Goal: Task Accomplishment & Management: Complete application form

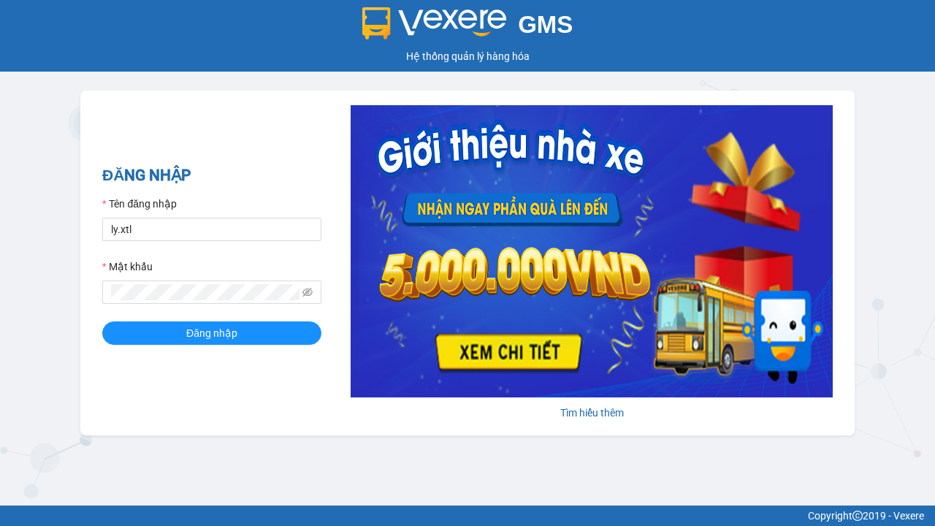
type input "ly.xtl"
click at [212, 332] on span "Đăng nhập" at bounding box center [211, 333] width 51 height 16
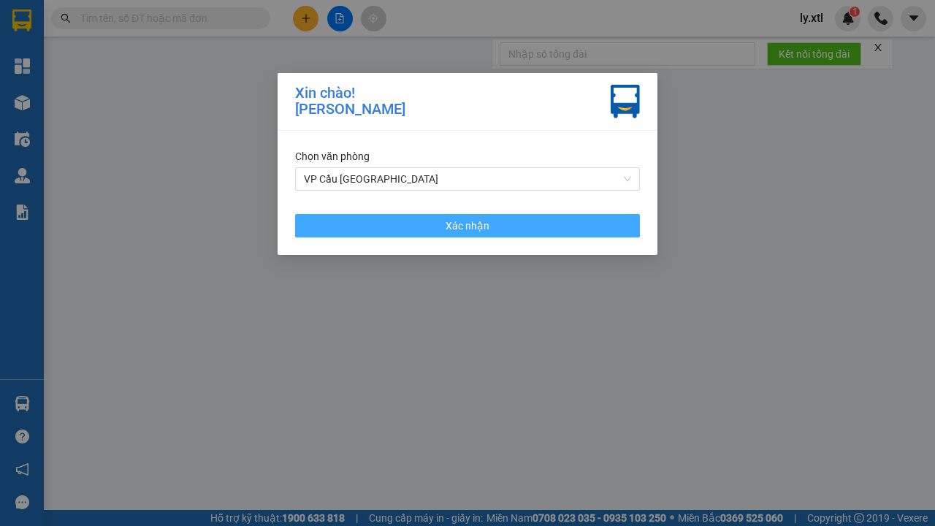
click at [468, 225] on span "Xác nhận" at bounding box center [468, 226] width 44 height 16
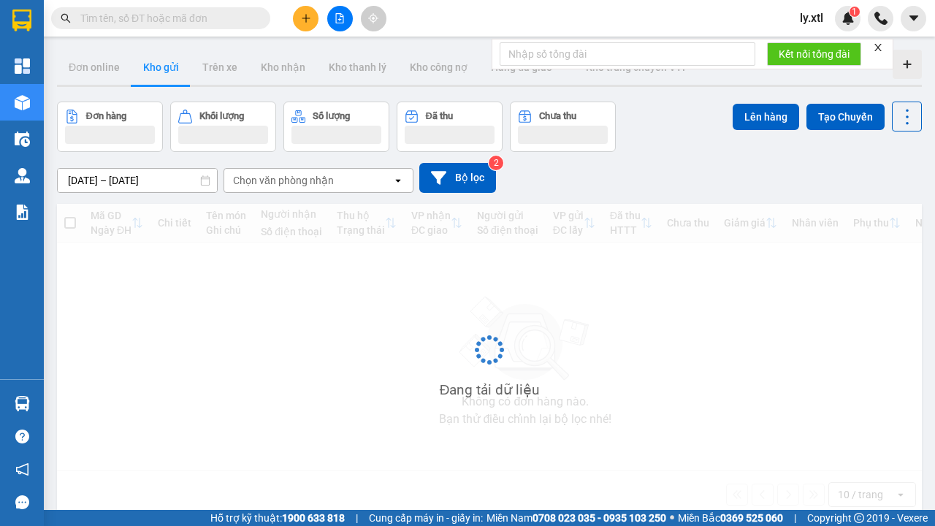
click at [305, 18] on icon "plus" at bounding box center [306, 18] width 8 height 1
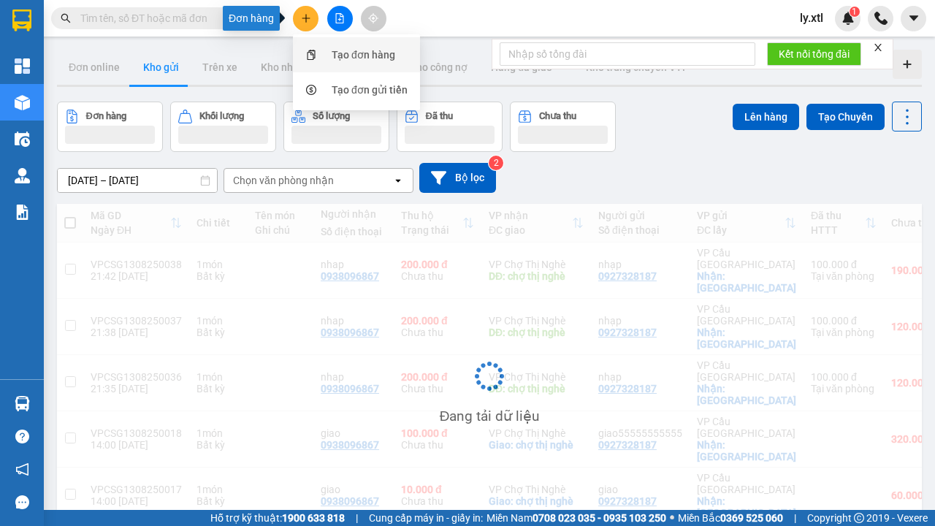
click at [364, 55] on div "Tạo đơn hàng" at bounding box center [364, 55] width 64 height 16
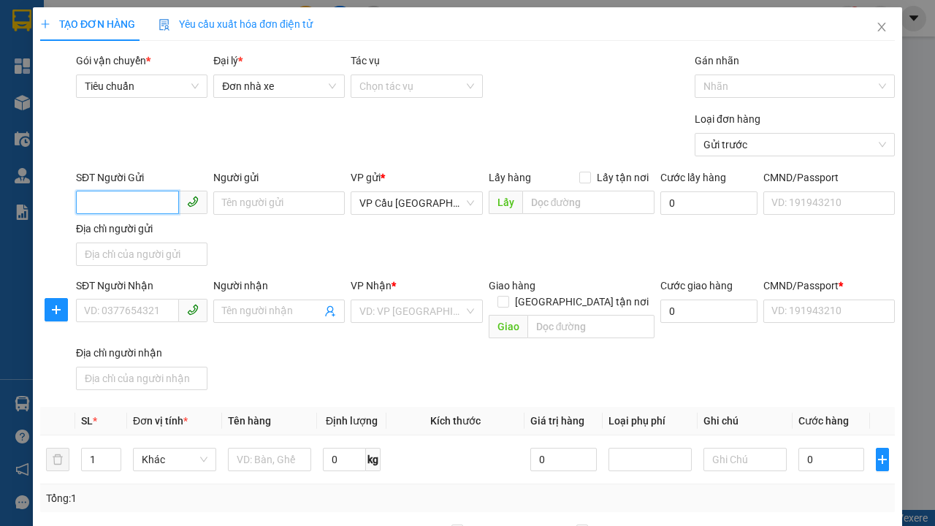
click at [127, 191] on input "SĐT Người Gửi" at bounding box center [127, 202] width 103 height 23
type input "0927328187"
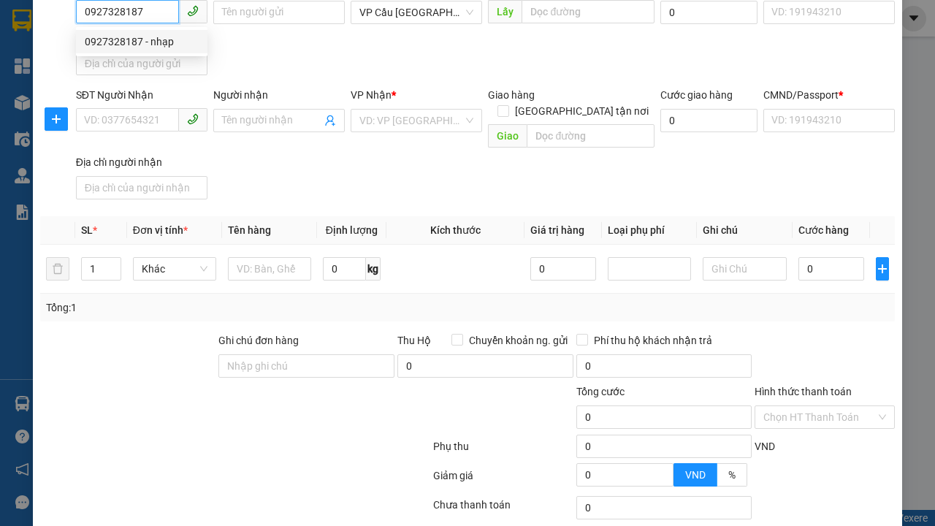
click at [142, 42] on div "0927328187 - nhạp" at bounding box center [142, 42] width 114 height 16
type input "nhạp"
checkbox input "true"
type input "[GEOGRAPHIC_DATA]"
type input "123456789112"
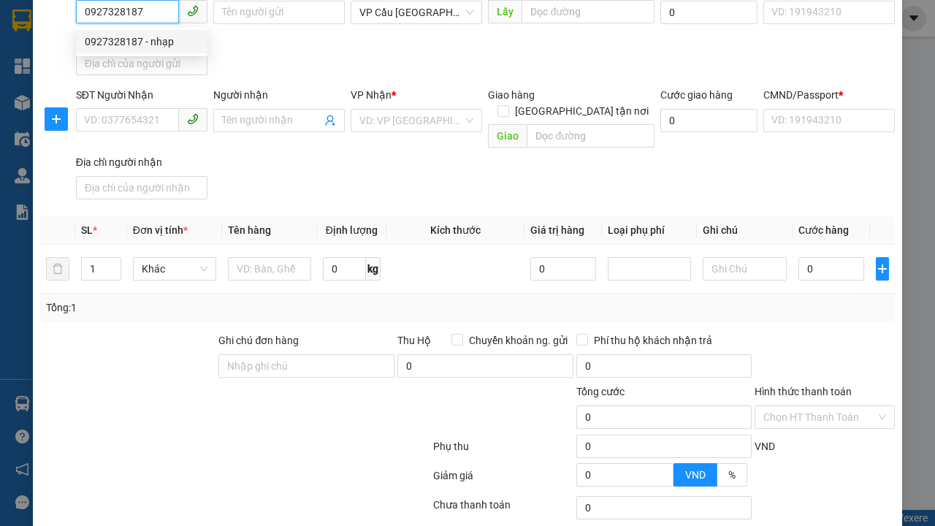
type input "0938096867"
type input "nhap"
type input "chợ thị nghè"
type input "10.000"
type input "123456789456"
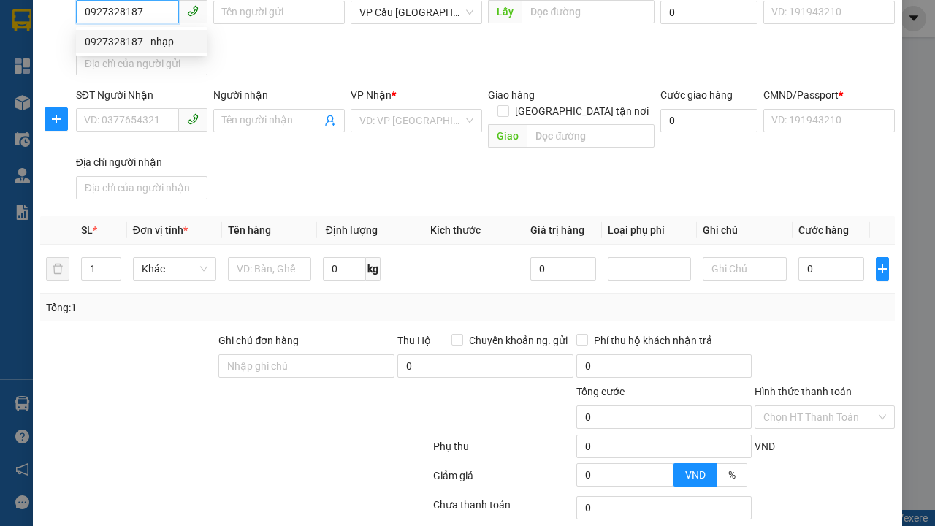
type input "200.000"
type input "15.000"
type input "20.000"
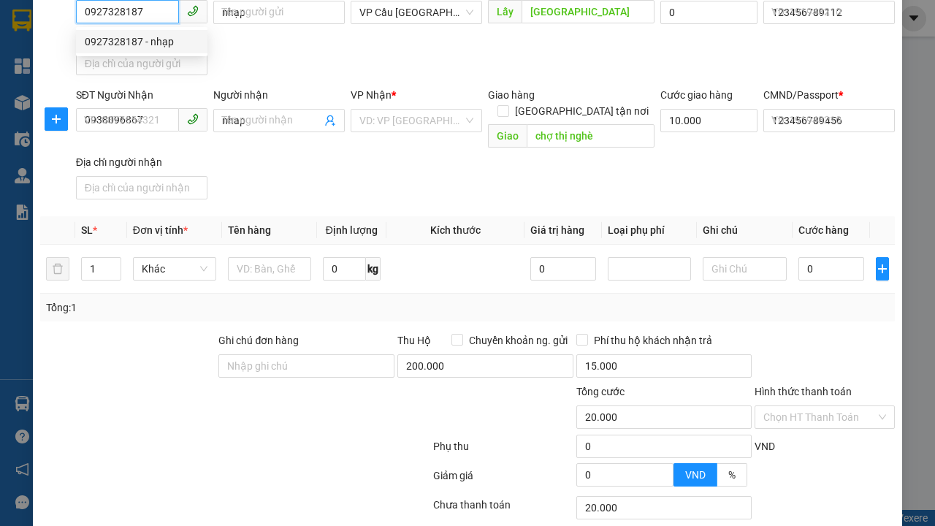
type input "320.000"
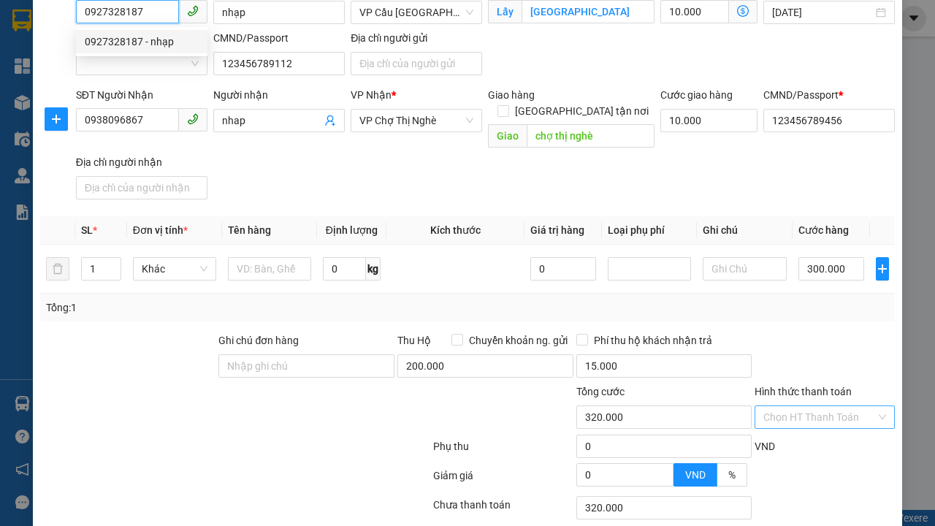
type input "0927328187"
click at [820, 406] on input "Hình thức thanh toán" at bounding box center [820, 417] width 113 height 22
